Goal: Information Seeking & Learning: Learn about a topic

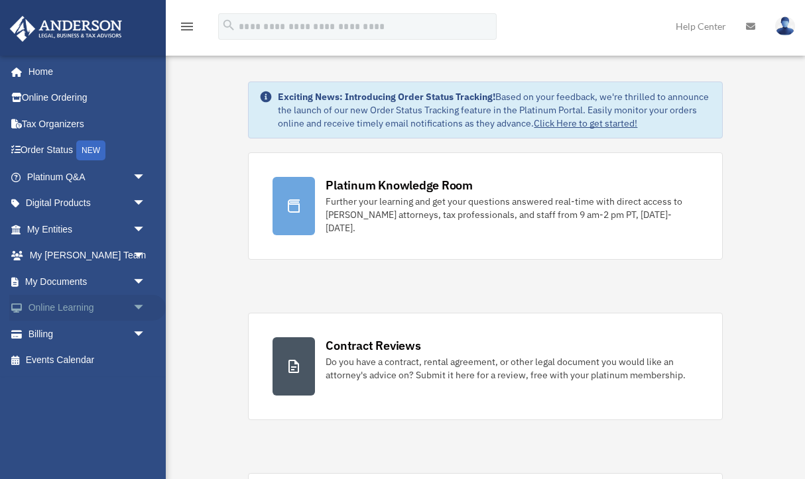
click at [137, 303] on span "arrow_drop_down" at bounding box center [146, 308] width 27 height 27
click at [84, 334] on link "Courses" at bounding box center [92, 334] width 147 height 27
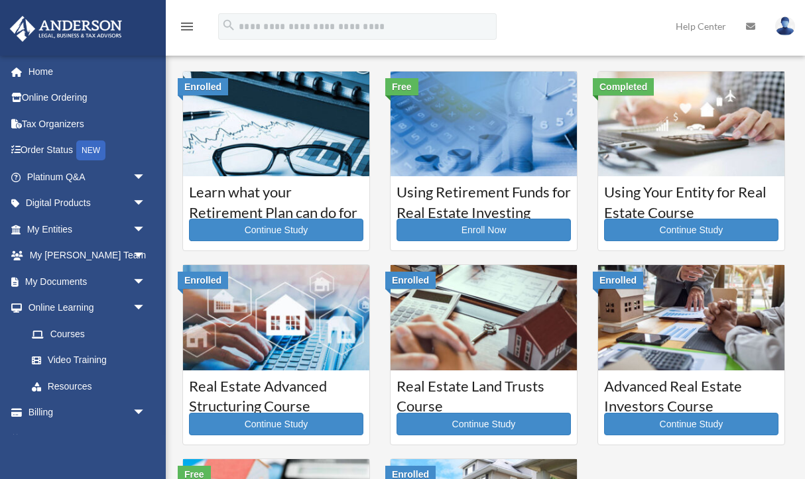
click at [669, 181] on div "Using Your Entity for Real Estate Course Continue Study" at bounding box center [691, 213] width 186 height 74
click at [672, 231] on link "Continue Study" at bounding box center [691, 230] width 174 height 23
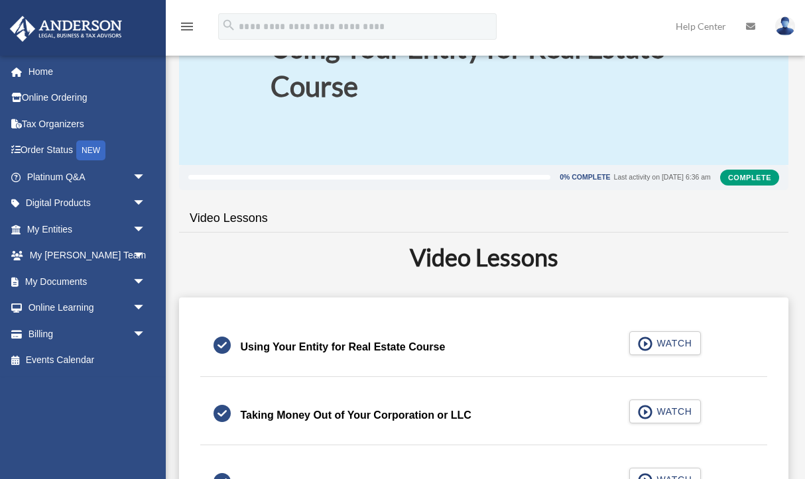
scroll to position [96, 0]
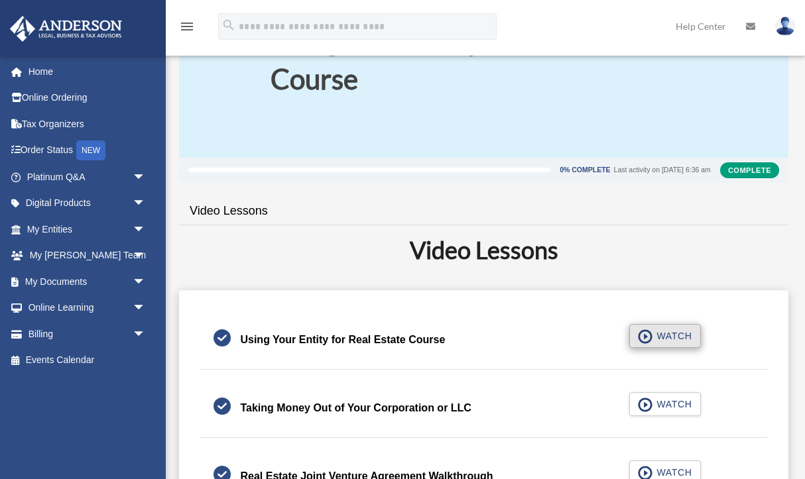
click at [652, 333] on span "button" at bounding box center [645, 337] width 15 height 15
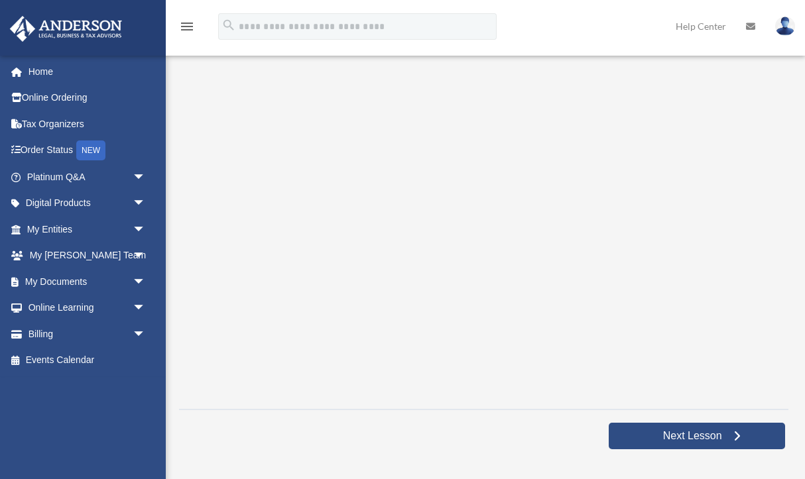
scroll to position [216, 0]
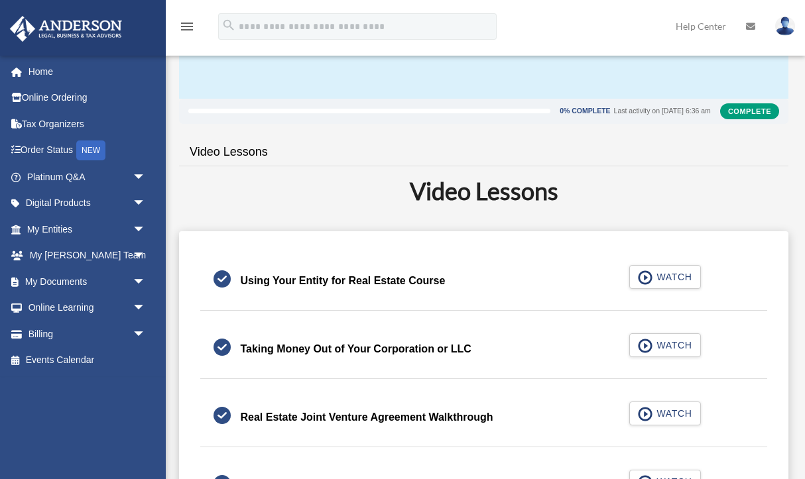
scroll to position [167, 0]
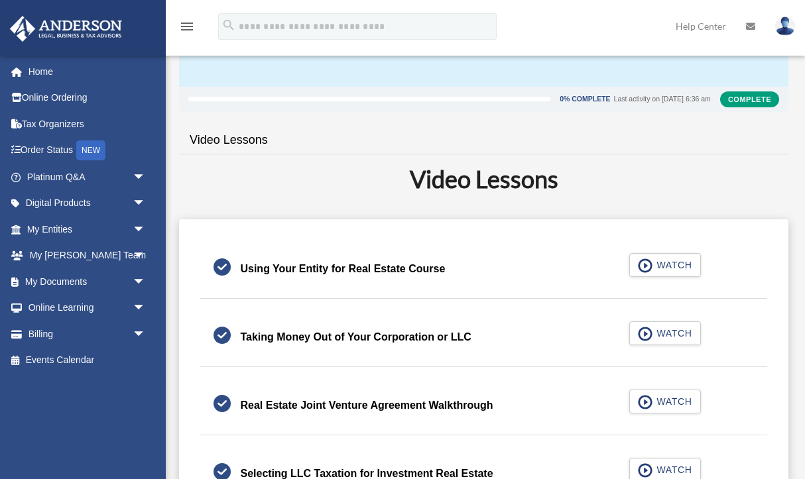
click at [357, 333] on div "Taking Money Out of Your Corporation or LLC" at bounding box center [355, 337] width 231 height 19
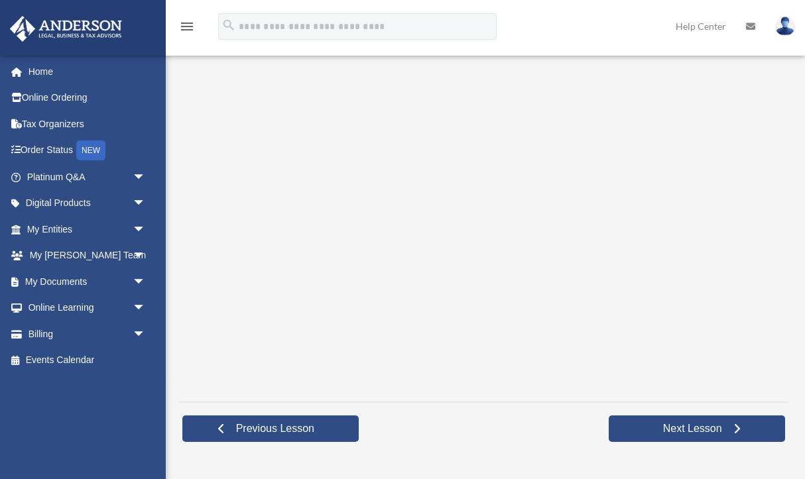
scroll to position [215, 0]
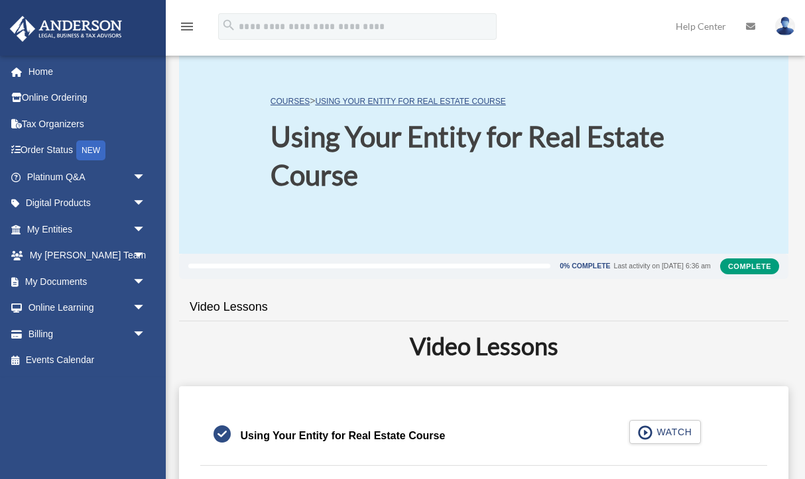
scroll to position [167, 0]
